Goal: Information Seeking & Learning: Learn about a topic

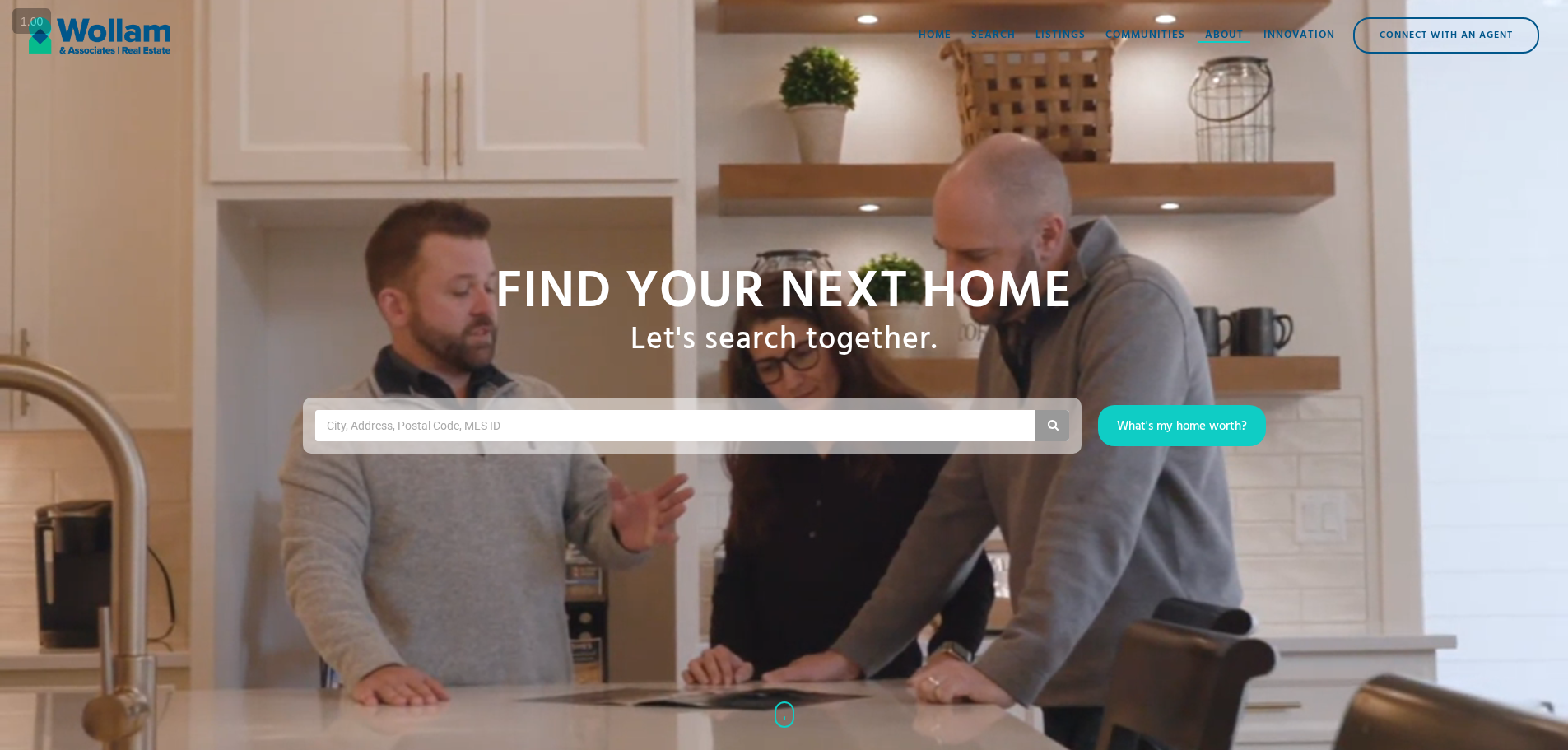
click at [1227, 38] on div "About" at bounding box center [1224, 36] width 38 height 17
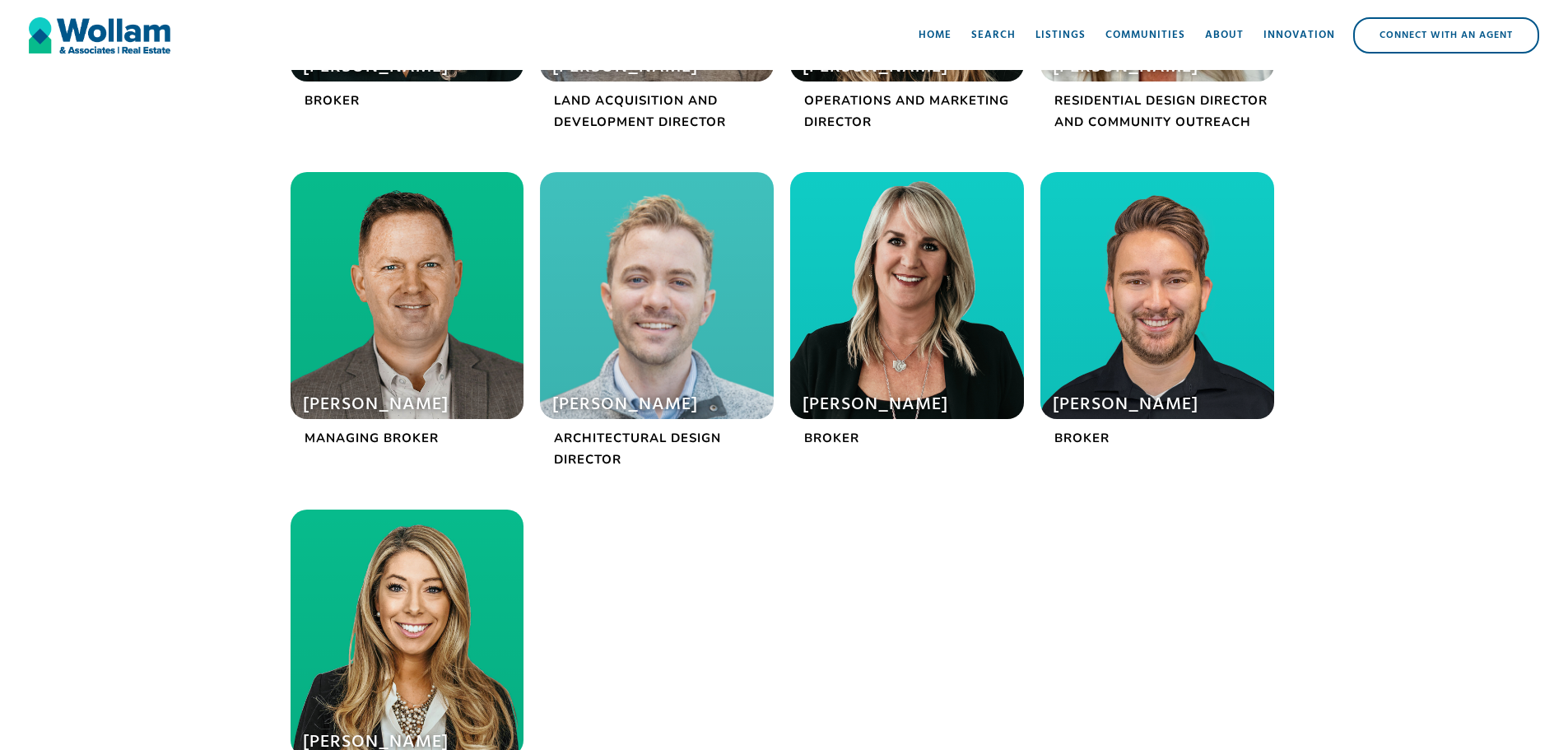
scroll to position [741, 0]
